Goal: Task Accomplishment & Management: Manage account settings

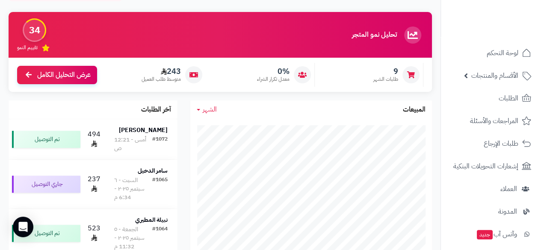
scroll to position [142, 0]
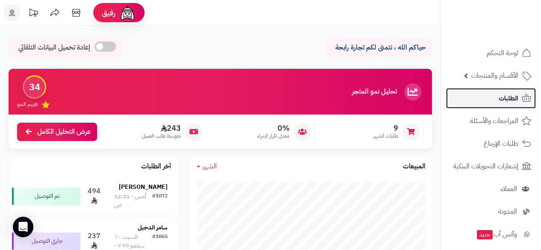
click at [507, 99] on span "الطلبات" at bounding box center [508, 98] width 20 height 12
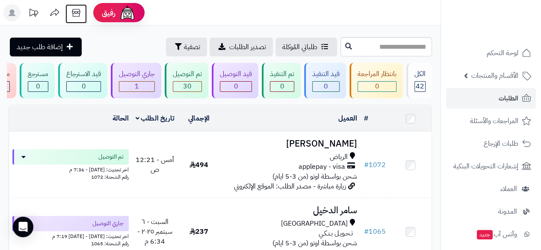
click at [79, 15] on icon at bounding box center [76, 12] width 17 height 17
click at [76, 9] on icon at bounding box center [76, 12] width 17 height 17
